Goal: Navigation & Orientation: Find specific page/section

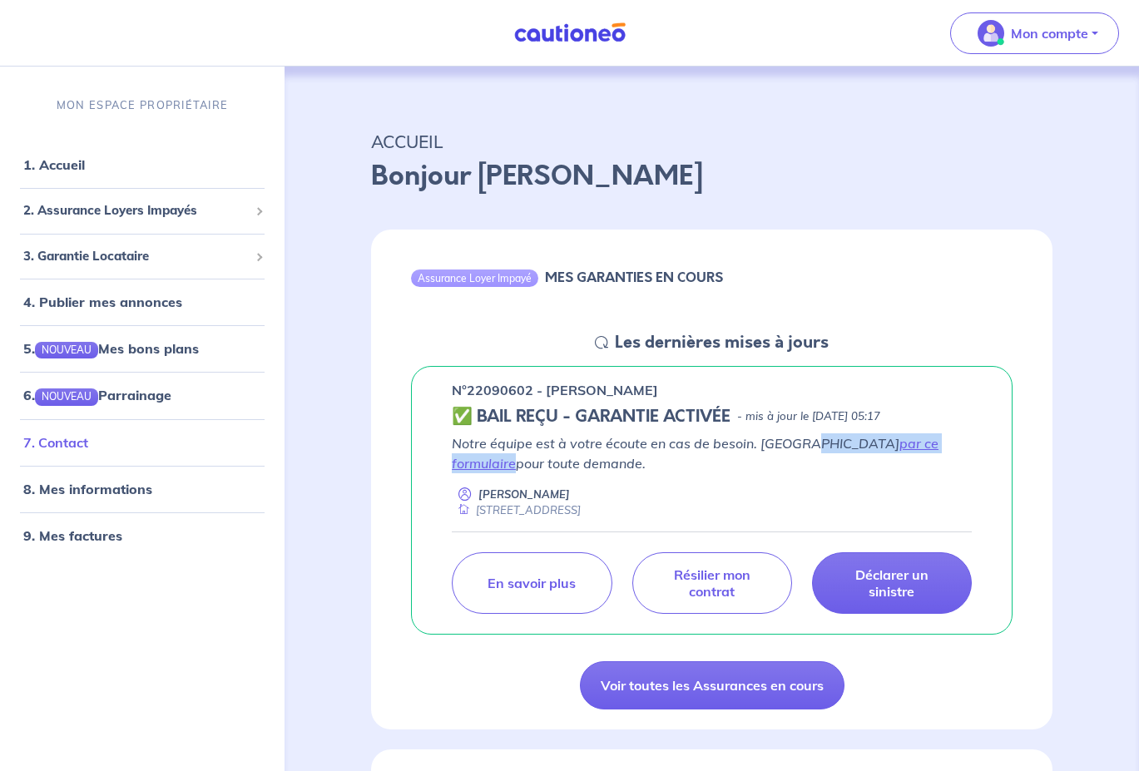
click at [52, 439] on link "7. Contact" at bounding box center [55, 441] width 65 height 17
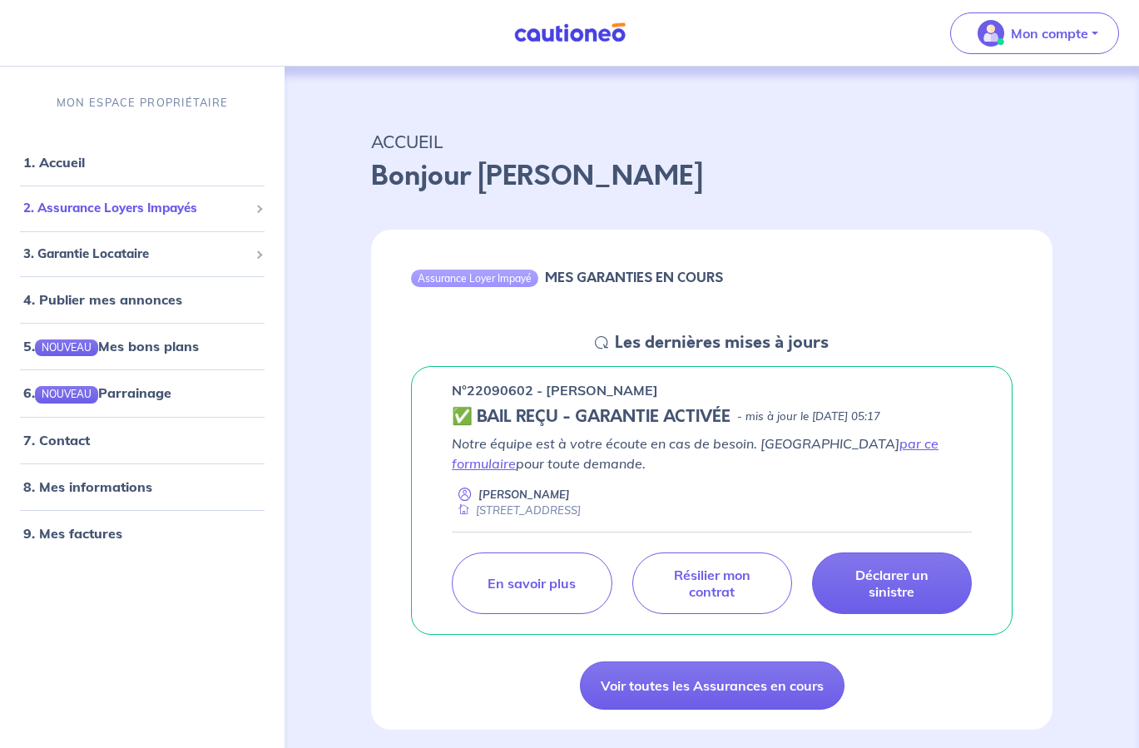
click at [237, 211] on span "2. Assurance Loyers Impayés" at bounding box center [135, 208] width 225 height 19
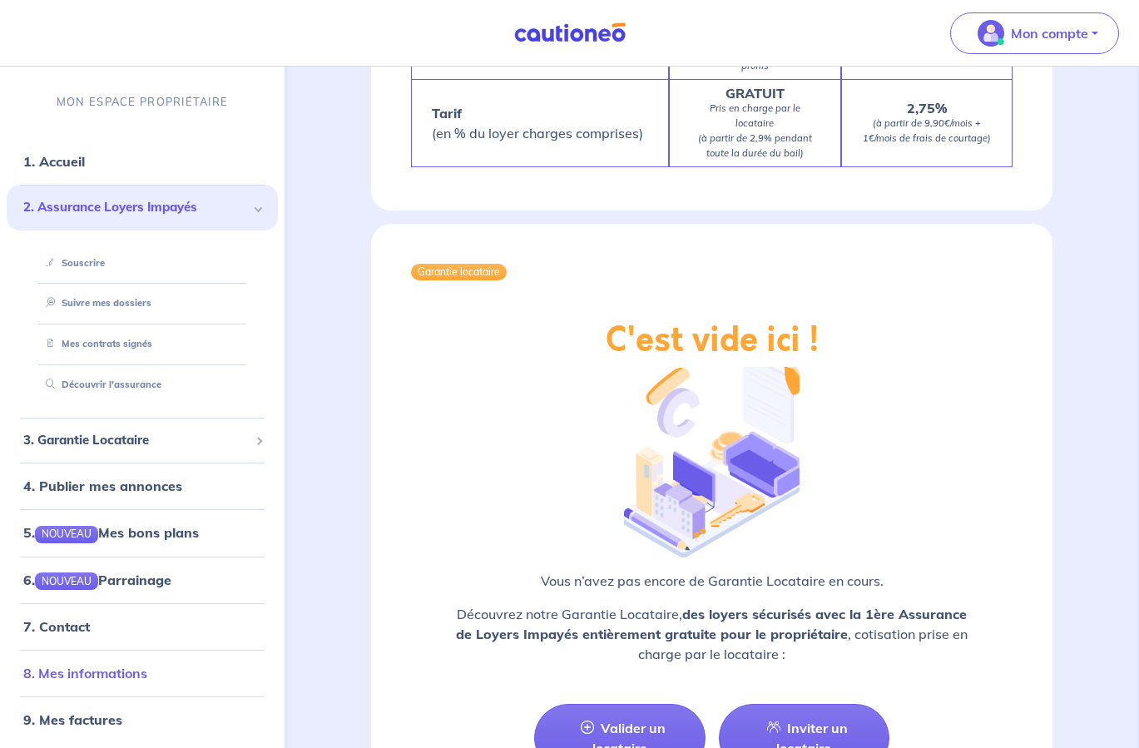
scroll to position [1764, 0]
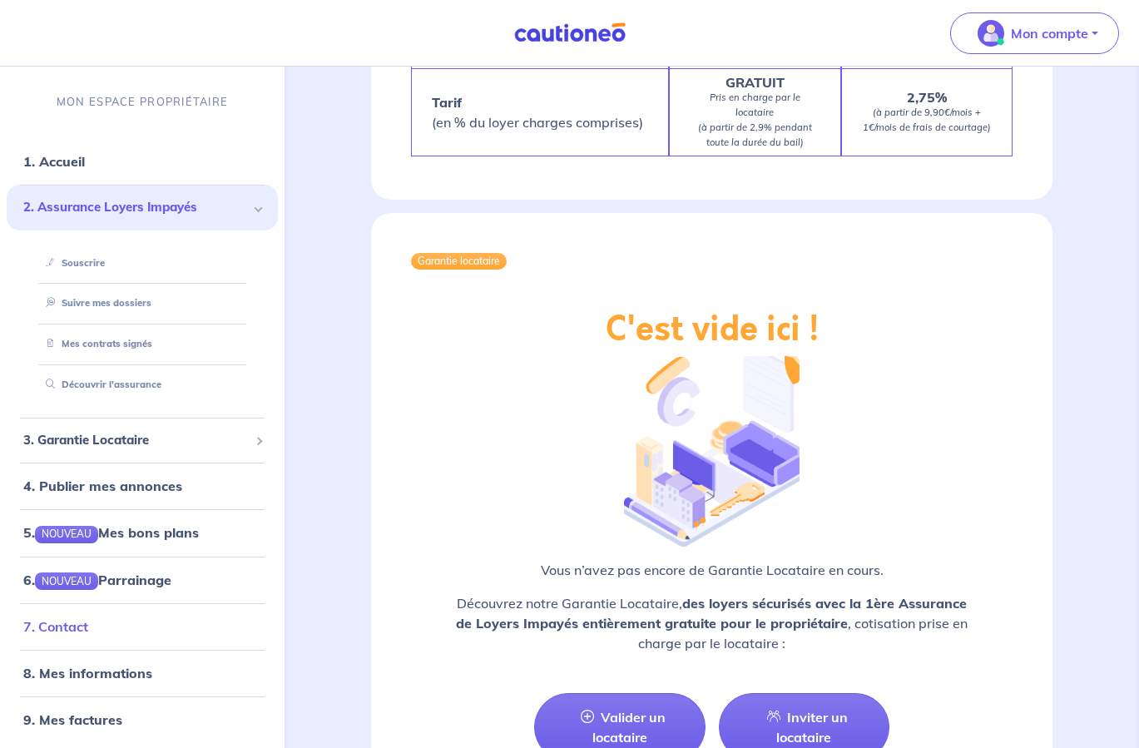
click at [80, 631] on link "7. Contact" at bounding box center [55, 626] width 65 height 17
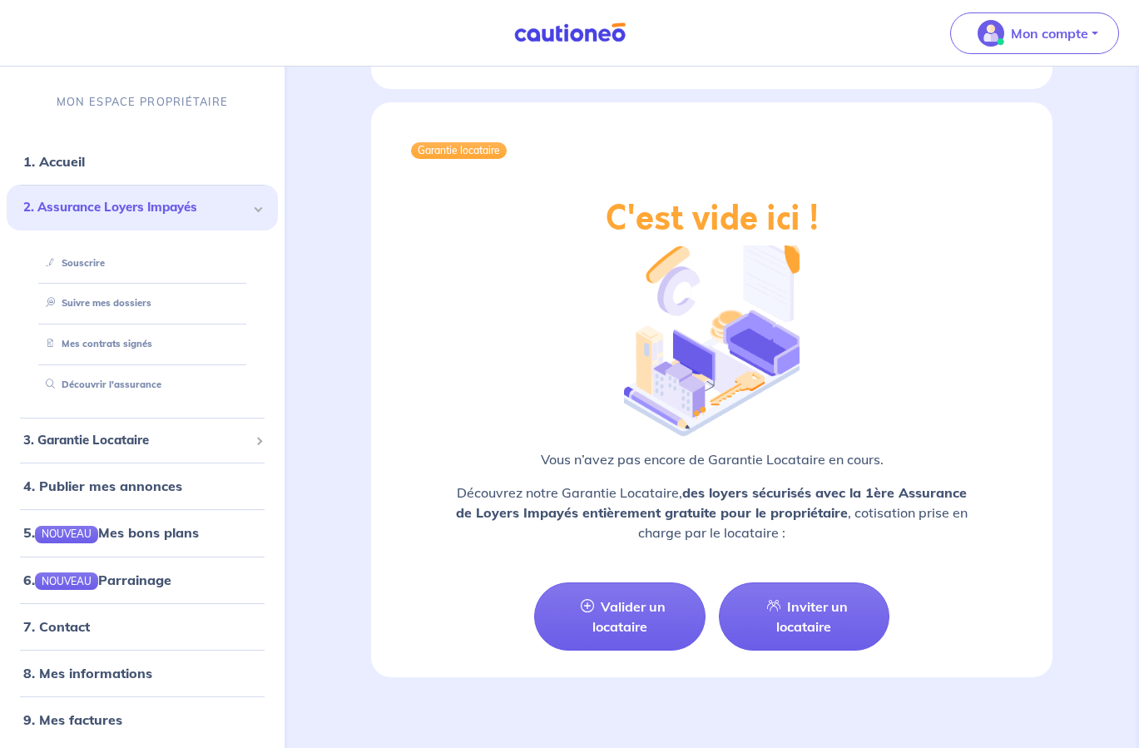
scroll to position [1874, 0]
click at [108, 676] on link "8. Mes informations" at bounding box center [85, 673] width 124 height 17
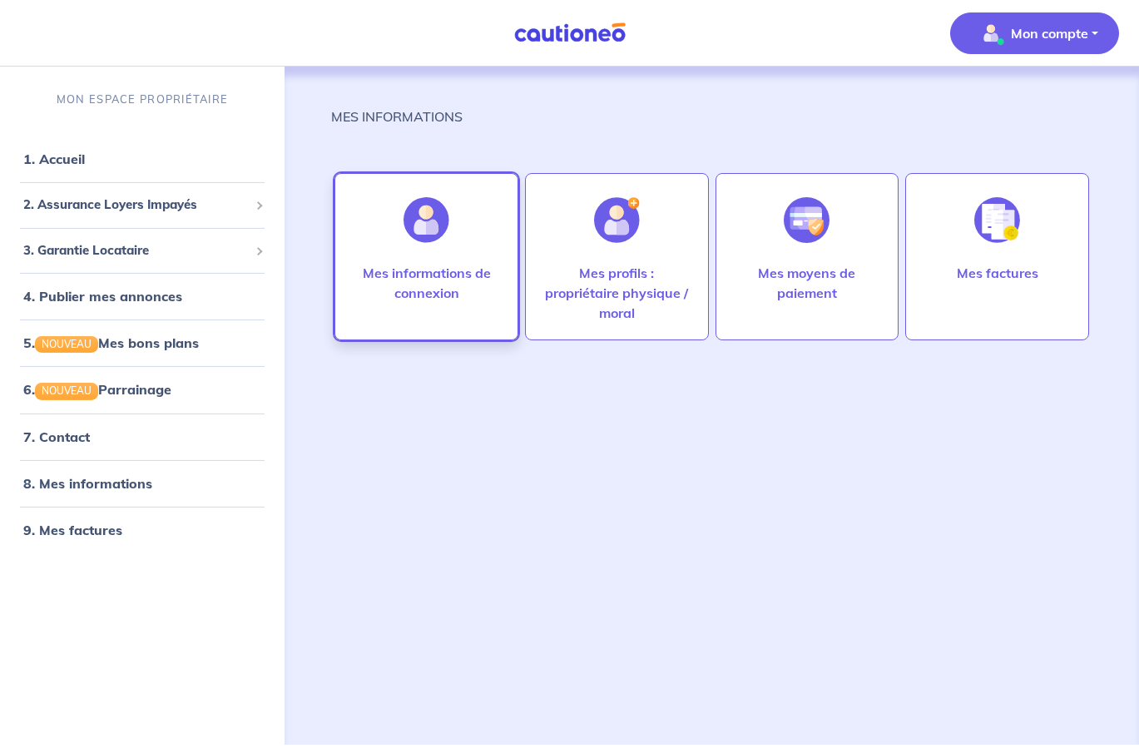
click at [482, 264] on p "Mes informations de connexion" at bounding box center [426, 283] width 149 height 40
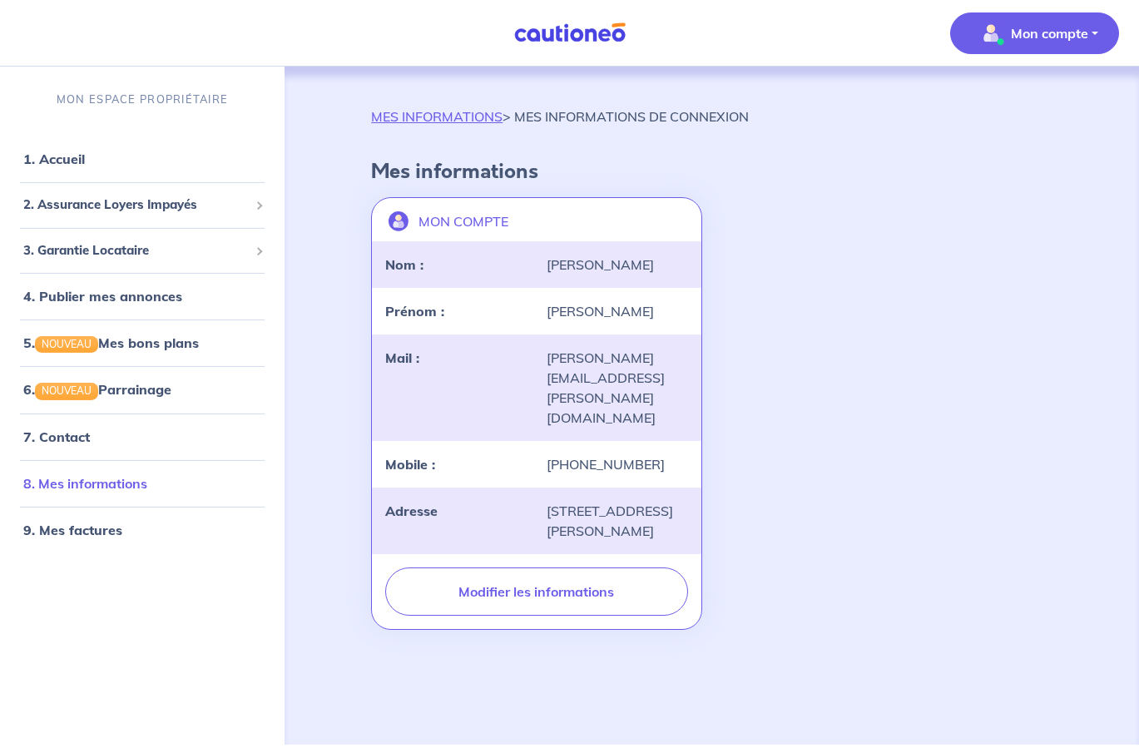
click at [136, 482] on link "8. Mes informations" at bounding box center [85, 482] width 124 height 17
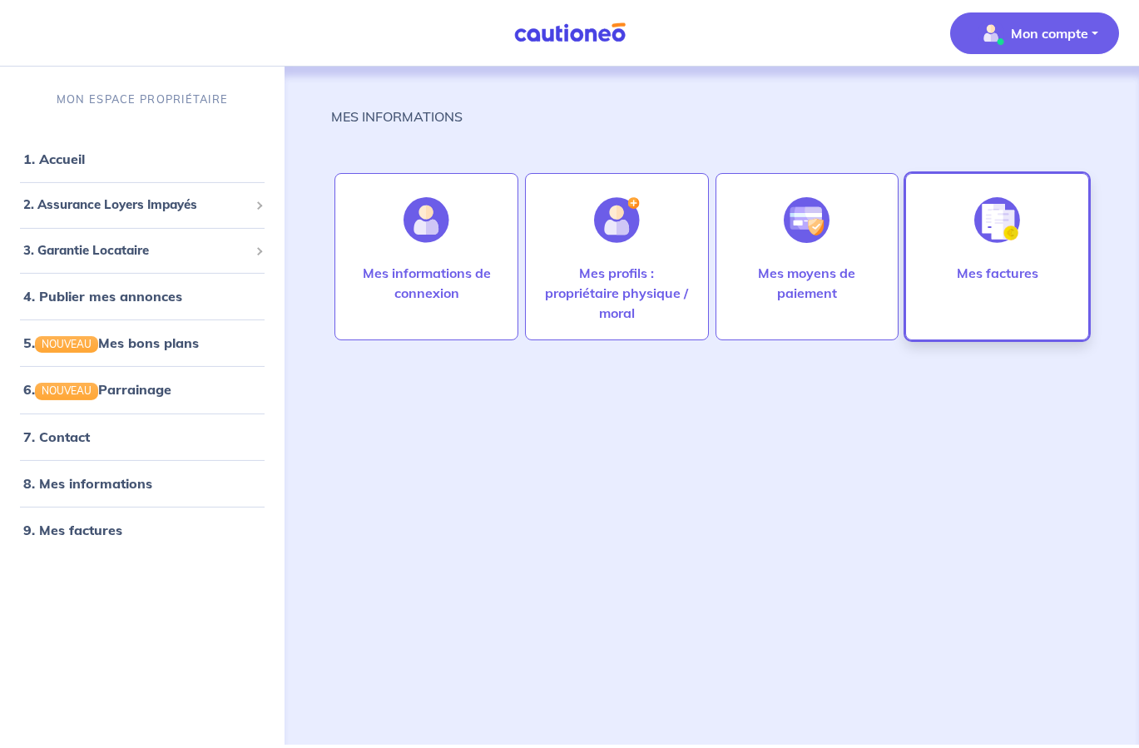
click at [969, 288] on div "Mes factures" at bounding box center [997, 299] width 108 height 73
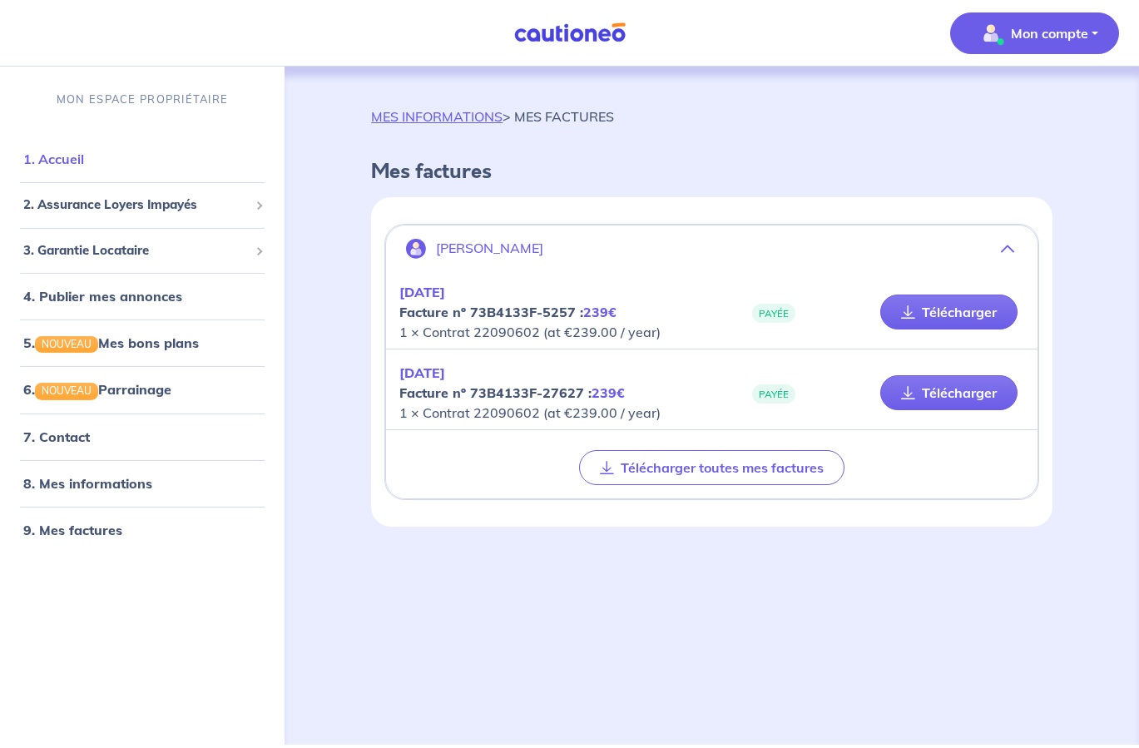
click at [84, 167] on link "1. Accueil" at bounding box center [53, 159] width 61 height 17
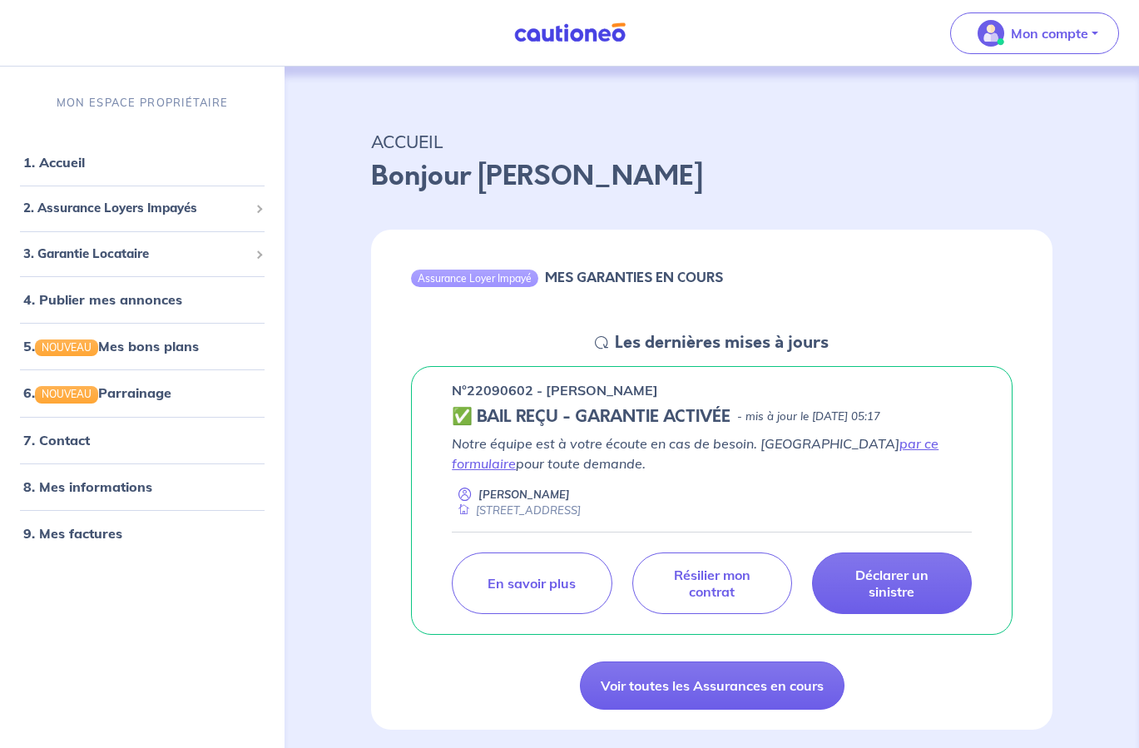
click at [352, 340] on div "Assurance Loyer Impayé MES GARANTIES EN COURS Les dernières mises à jours n°220…" at bounding box center [711, 470] width 761 height 520
